Goal: Information Seeking & Learning: Learn about a topic

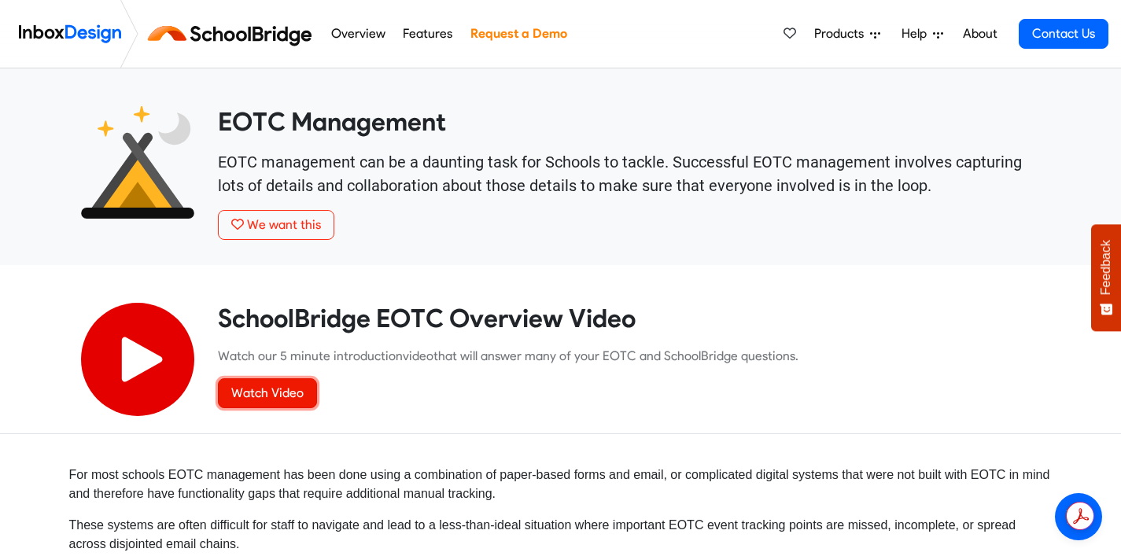
click at [247, 398] on link "Watch Video" at bounding box center [267, 393] width 99 height 30
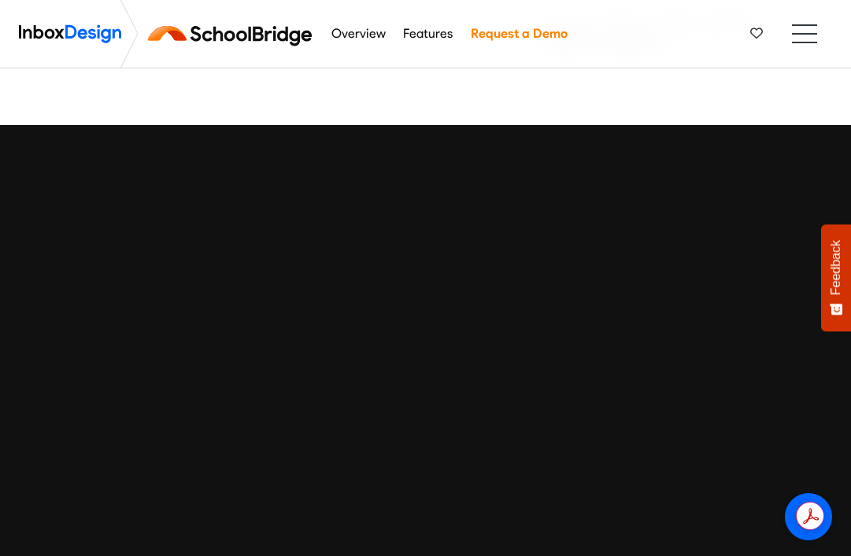
scroll to position [4065, 0]
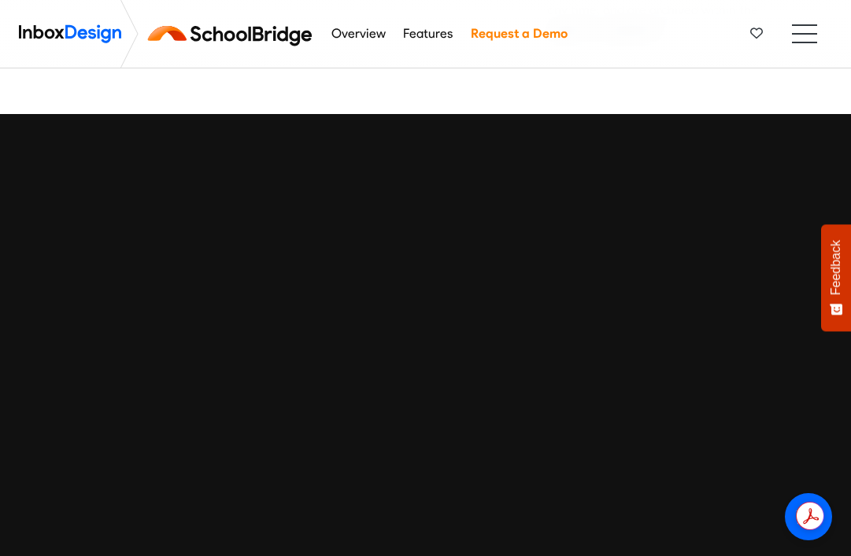
click at [257, 37] on img at bounding box center [233, 34] width 177 height 38
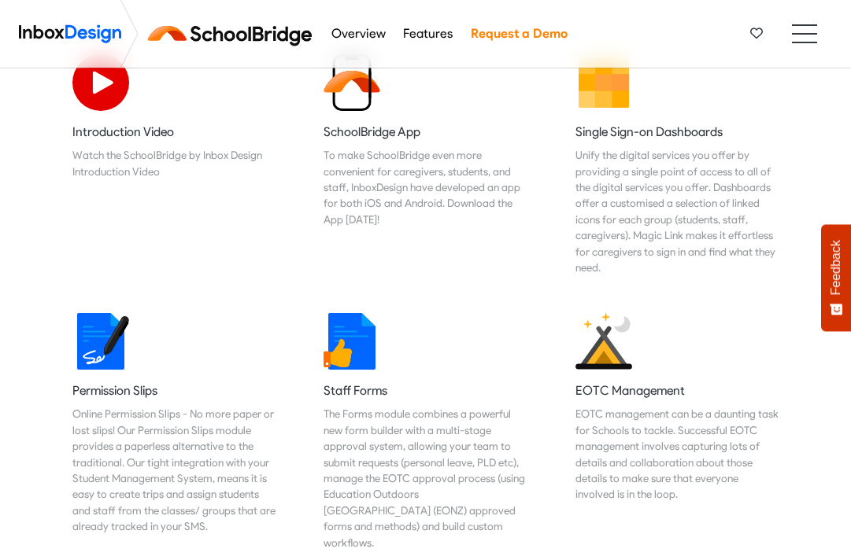
scroll to position [552, 0]
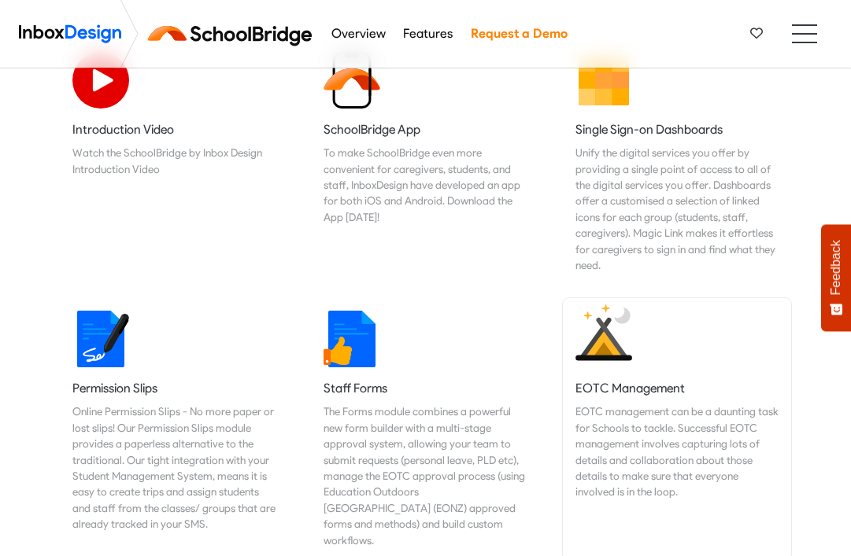
click at [665, 384] on h5 "EOTC Management" at bounding box center [676, 388] width 203 height 17
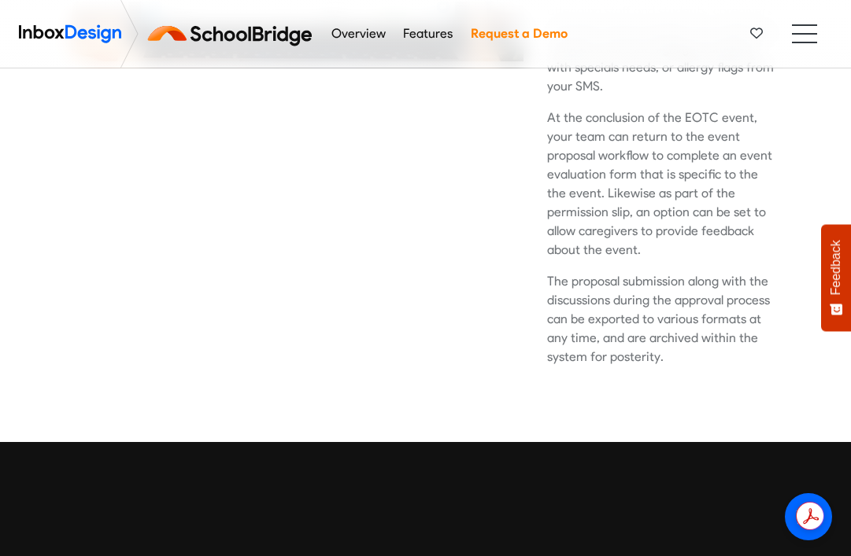
scroll to position [3735, 0]
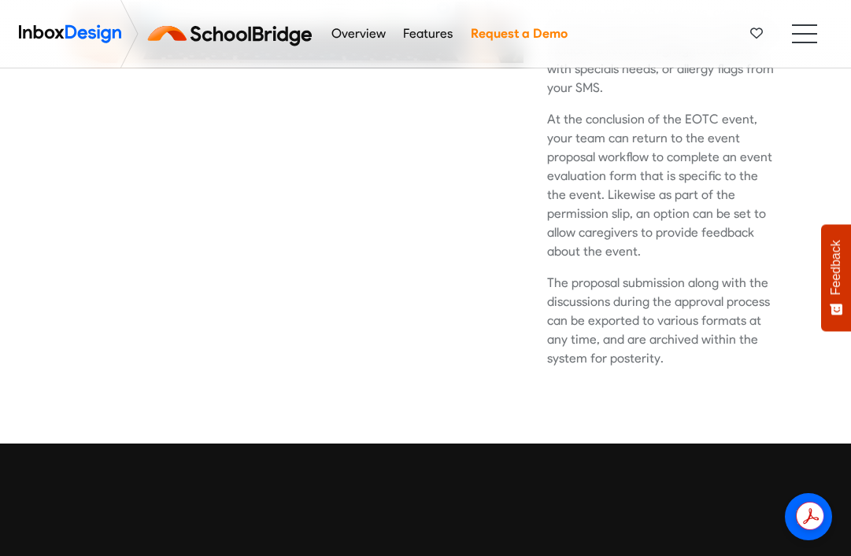
click at [463, 156] on div at bounding box center [298, 106] width 476 height 600
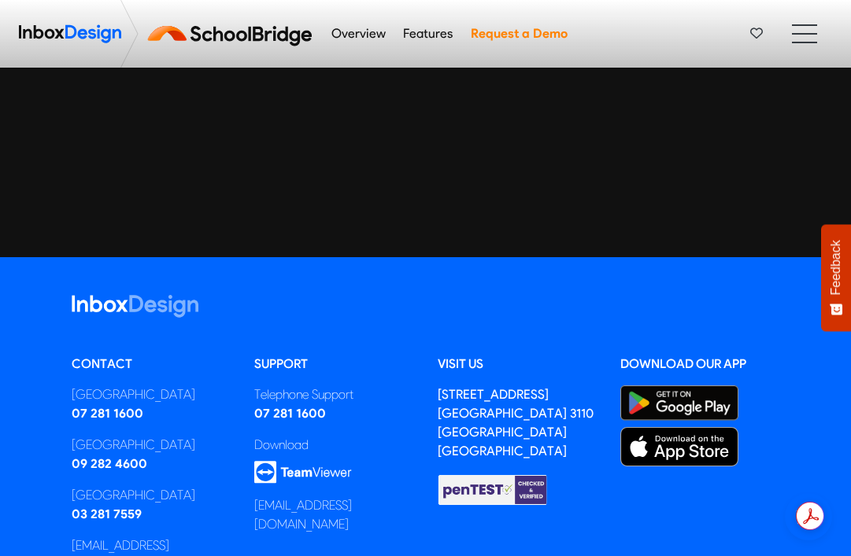
scroll to position [4480, 0]
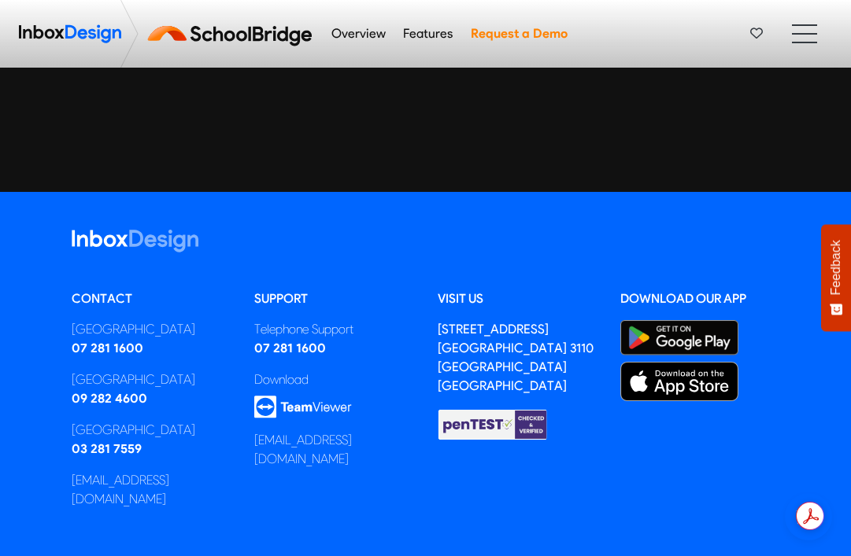
click at [460, 192] on footer "Contact [GEOGRAPHIC_DATA] 07 281 1600 [GEOGRAPHIC_DATA] 09 282 4600 [GEOGRAPHIC…" at bounding box center [425, 412] width 851 height 441
